Goal: Task Accomplishment & Management: Manage account settings

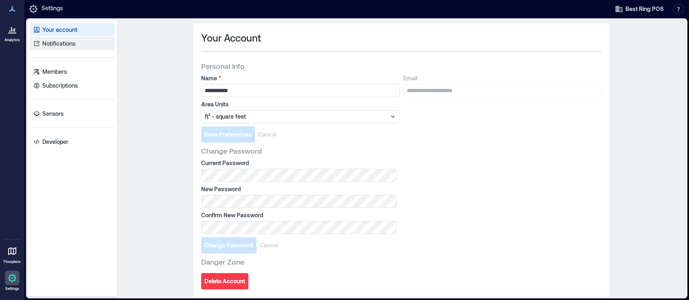
click at [68, 48] on p "Notifications" at bounding box center [58, 44] width 33 height 8
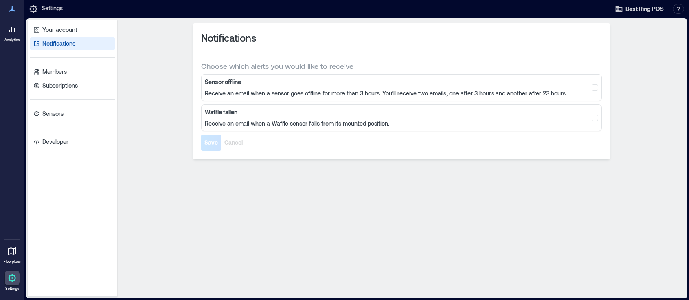
click at [17, 31] on icon at bounding box center [12, 29] width 10 height 10
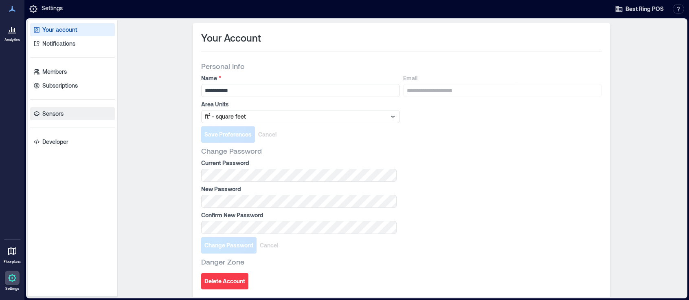
click at [56, 118] on p "Sensors" at bounding box center [52, 114] width 21 height 8
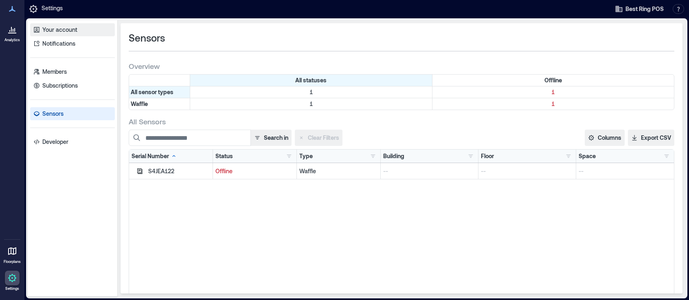
click at [69, 30] on p "Your account" at bounding box center [59, 30] width 35 height 8
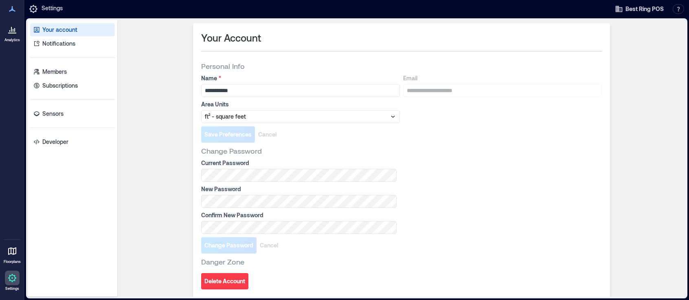
scroll to position [22, 0]
click at [65, 48] on p "Notifications" at bounding box center [58, 44] width 33 height 8
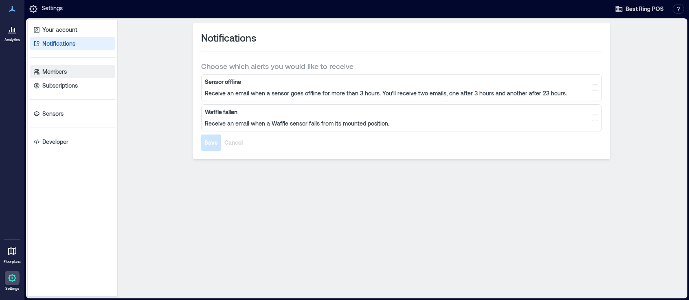
click at [57, 76] on p "Members" at bounding box center [54, 72] width 24 height 8
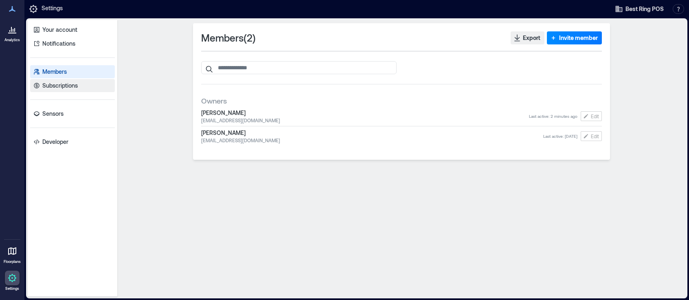
click at [55, 90] on p "Subscriptions" at bounding box center [59, 85] width 35 height 8
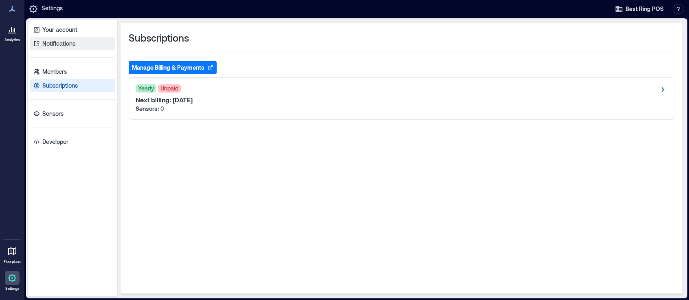
click at [69, 47] on p "Notifications" at bounding box center [58, 44] width 33 height 8
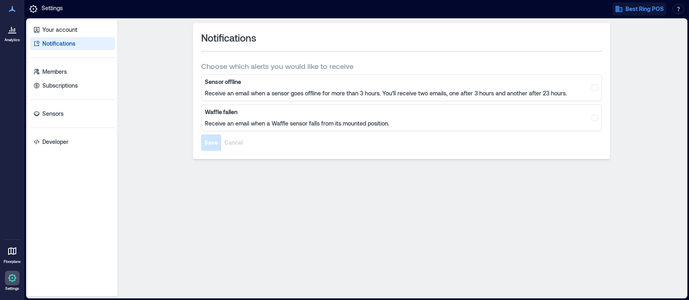
click at [630, 13] on span "Best Ring POS" at bounding box center [645, 9] width 38 height 8
click at [634, 127] on div "Notifications Choose which alerts you would like to receive Sensor offline Rece…" at bounding box center [402, 158] width 562 height 270
click at [67, 90] on p "Subscriptions" at bounding box center [59, 85] width 35 height 8
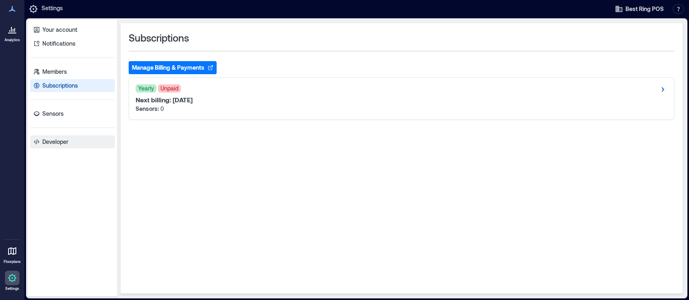
click at [49, 146] on p "Developer" at bounding box center [55, 142] width 26 height 8
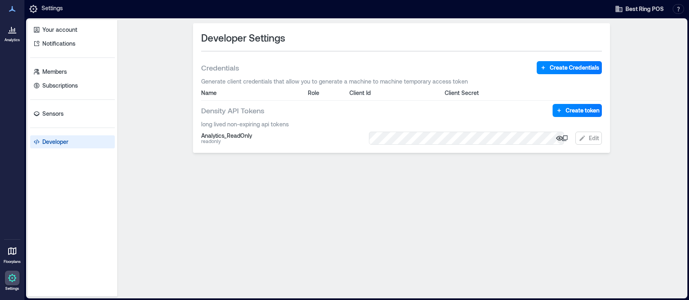
click at [556, 142] on icon "button" at bounding box center [560, 138] width 8 height 8
click at [562, 141] on icon at bounding box center [565, 138] width 7 height 7
click at [628, 11] on span "Best Ring POS" at bounding box center [645, 9] width 38 height 8
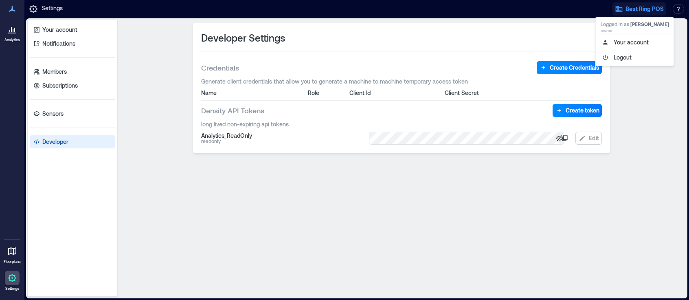
click at [628, 11] on span "Best Ring POS" at bounding box center [645, 9] width 38 height 8
